Goal: Navigation & Orientation: Find specific page/section

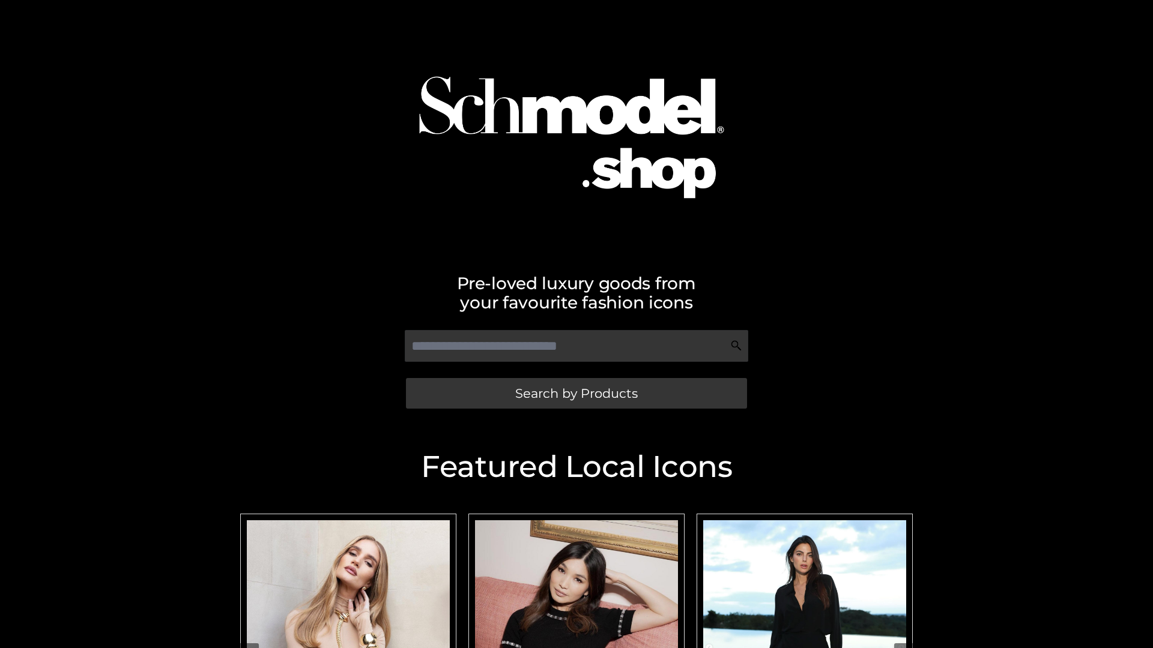
click at [576, 393] on span "Search by Products" at bounding box center [576, 393] width 122 height 13
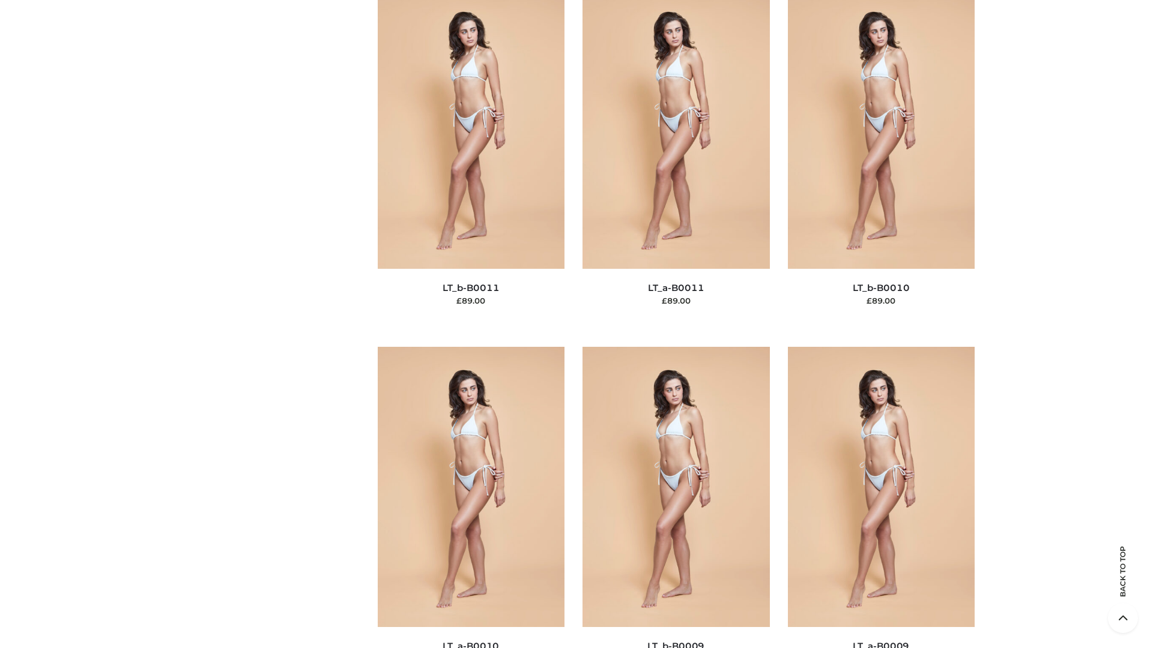
scroll to position [5392, 0]
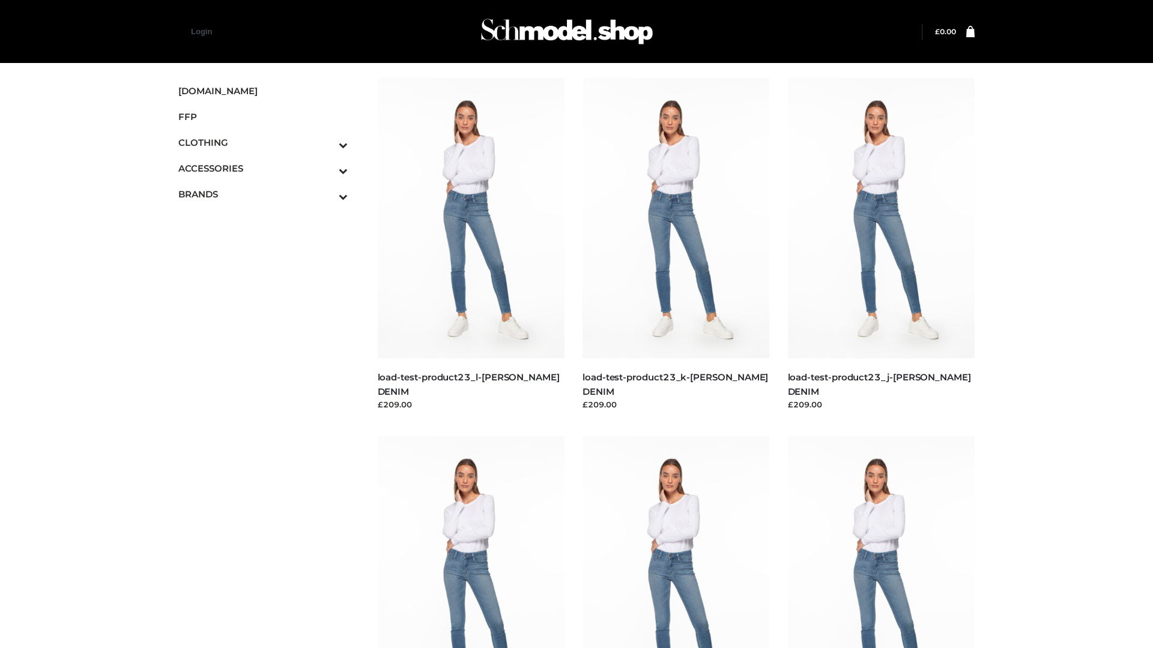
scroll to position [1053, 0]
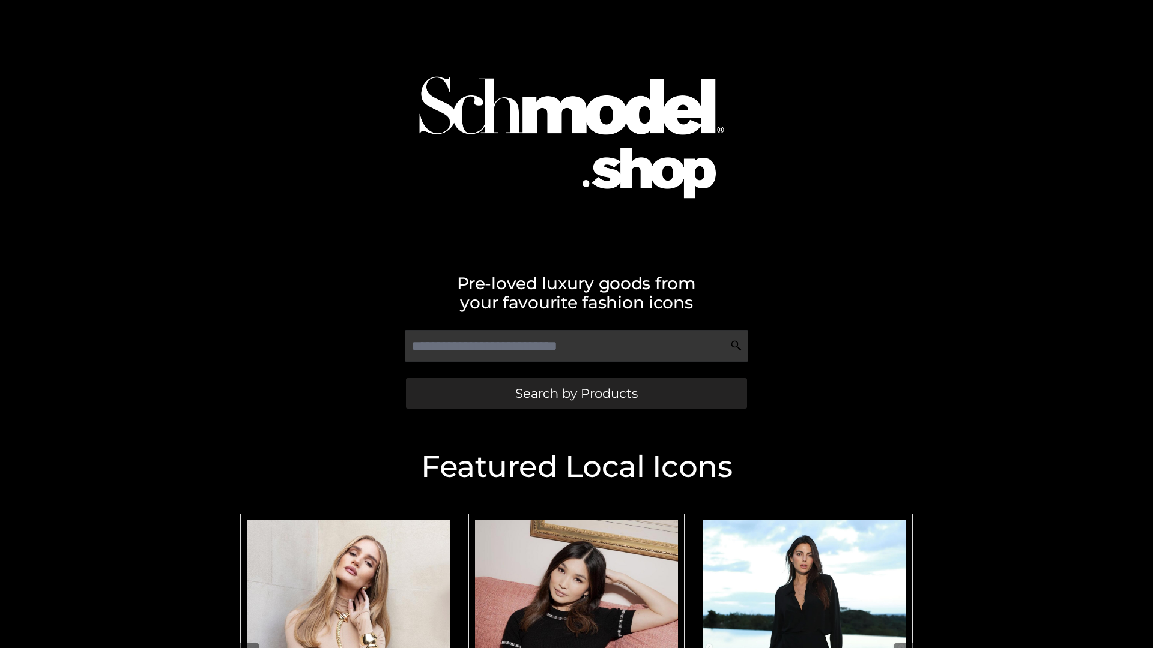
click at [576, 393] on span "Search by Products" at bounding box center [576, 393] width 122 height 13
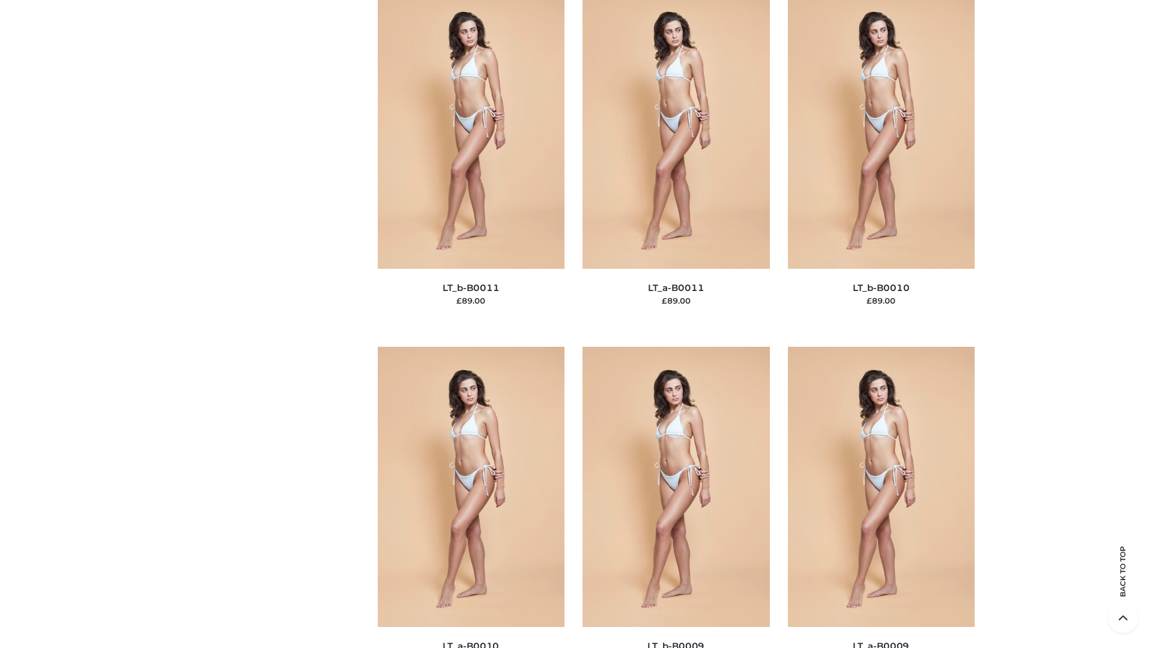
scroll to position [5392, 0]
